Goal: Book appointment/travel/reservation

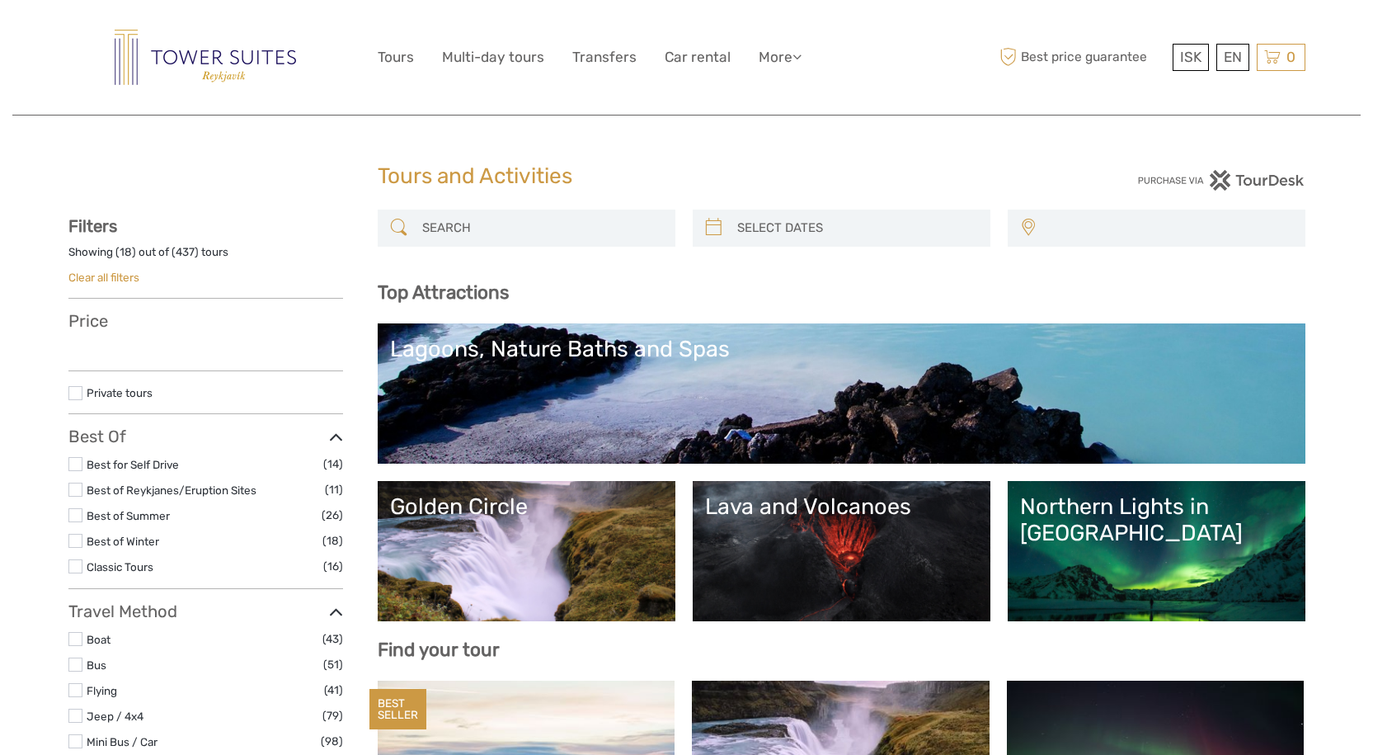
select select
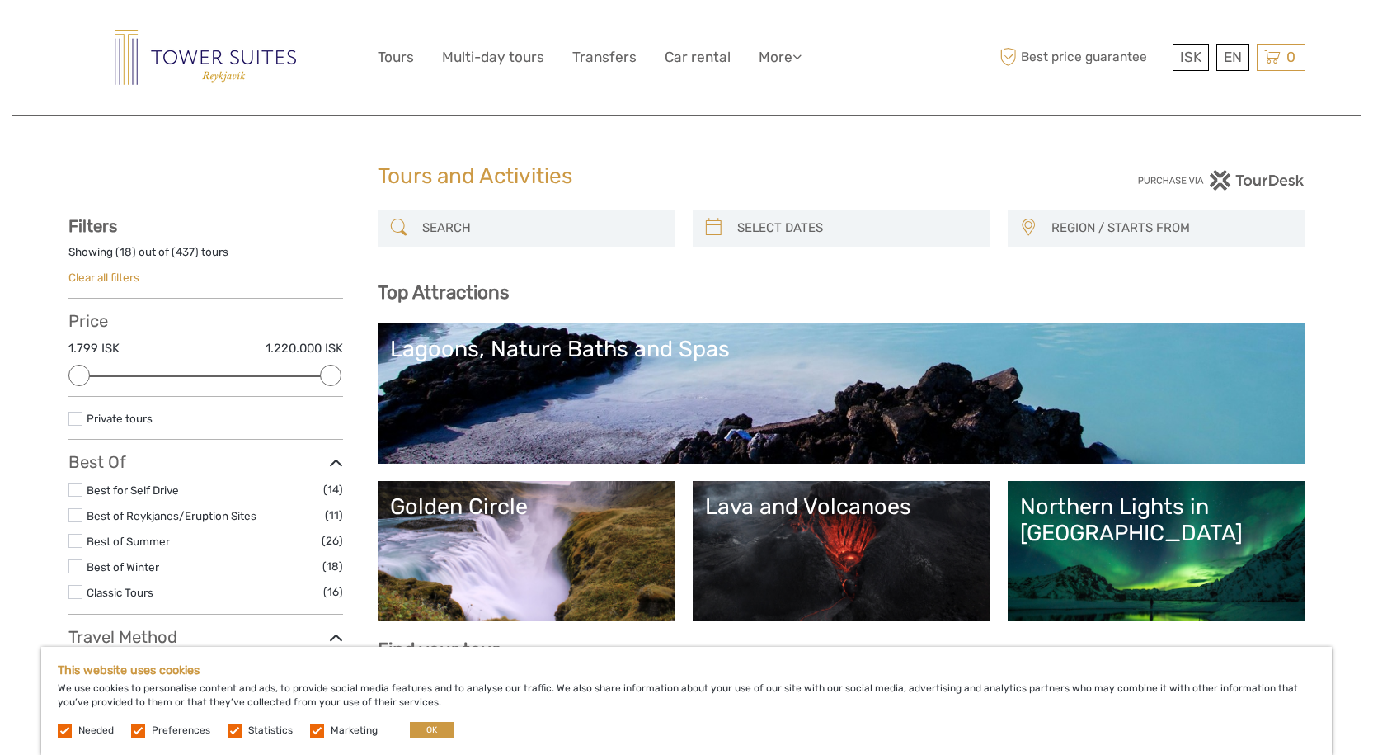
click at [834, 520] on link "Lava and Volcanoes" at bounding box center [841, 550] width 273 height 115
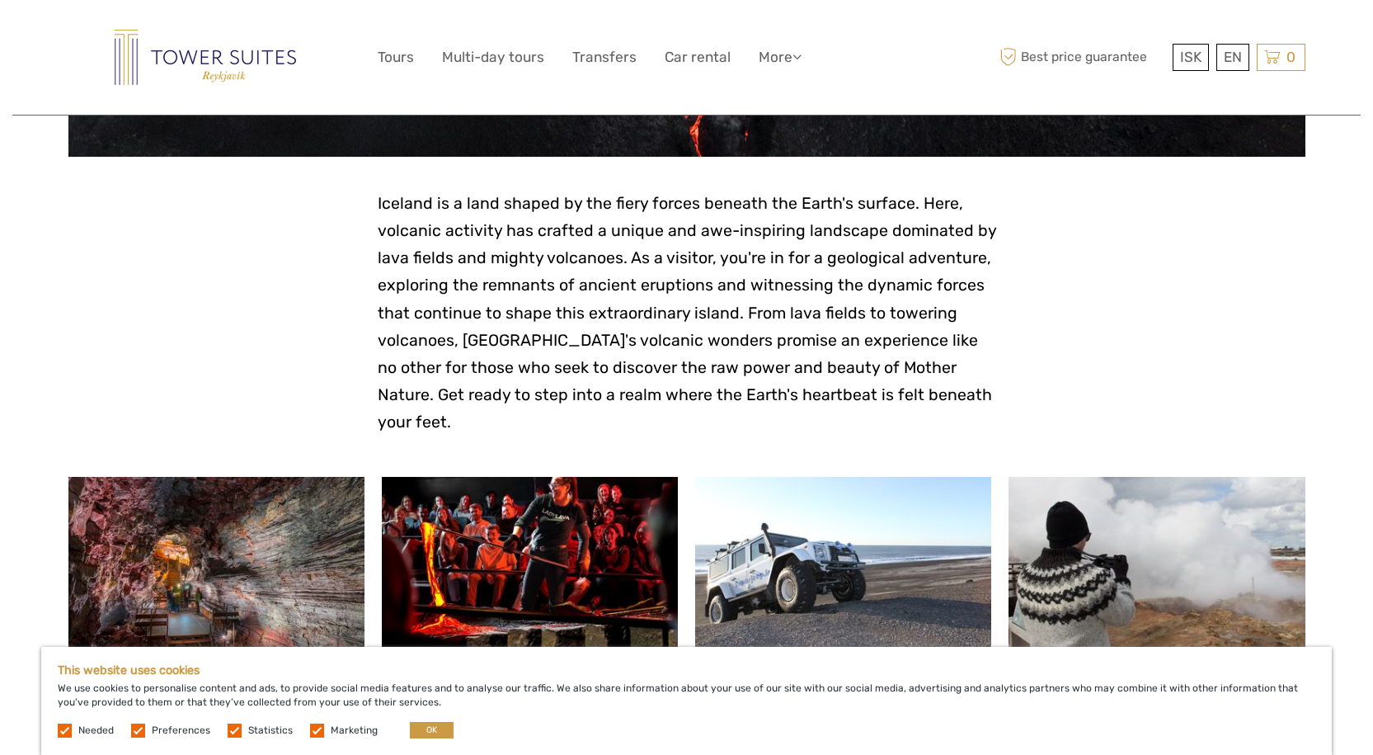
click at [601, 571] on link at bounding box center [530, 567] width 296 height 181
